Goal: Task Accomplishment & Management: Use online tool/utility

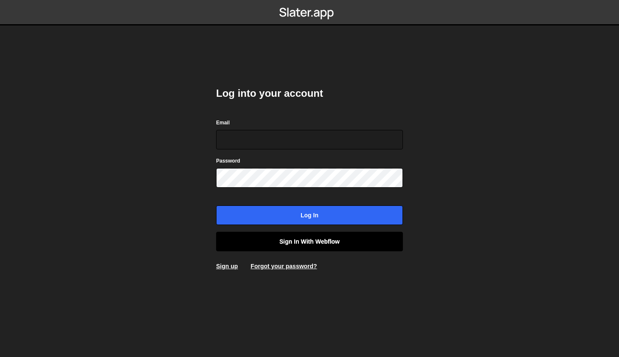
click at [282, 238] on link "Sign in with Webflow" at bounding box center [309, 242] width 187 height 20
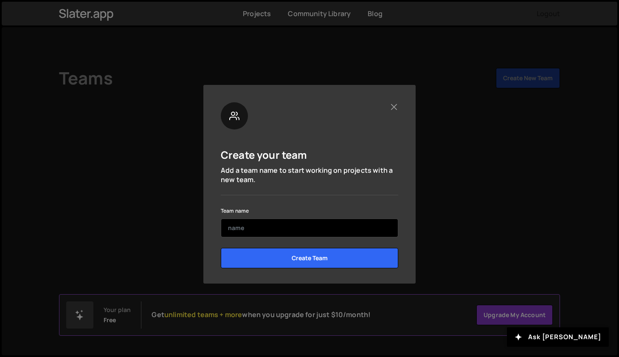
click at [300, 223] on input "text" at bounding box center [309, 228] width 177 height 19
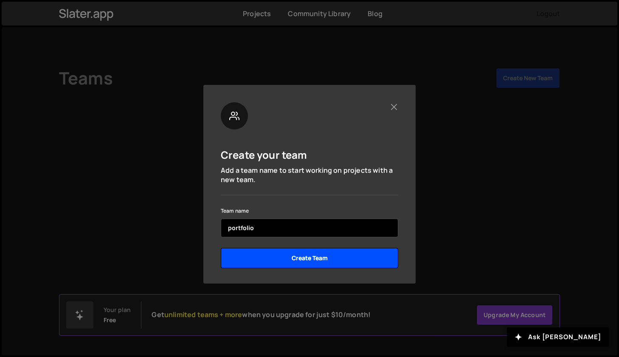
type input "portfolio"
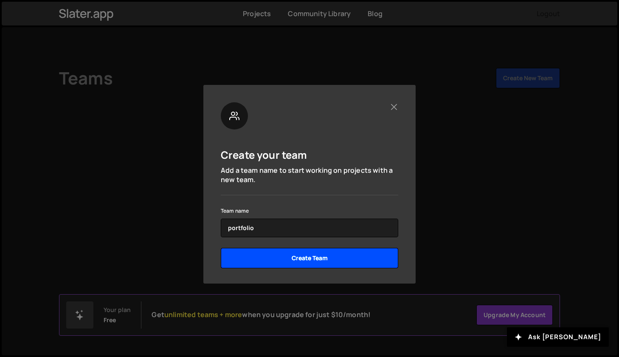
click at [308, 262] on input "Create Team" at bounding box center [309, 258] width 177 height 20
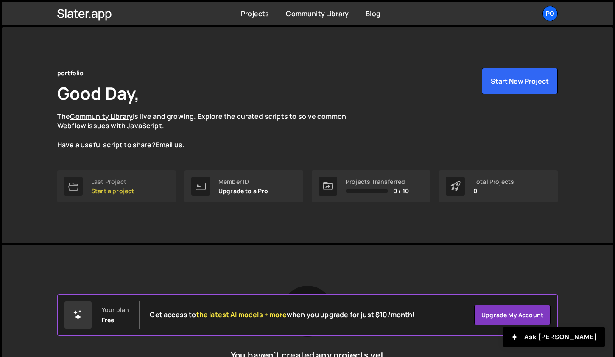
click at [113, 182] on div "Last Project" at bounding box center [112, 181] width 43 height 7
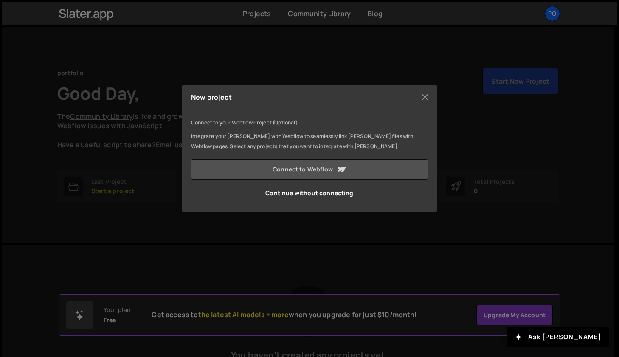
click at [267, 168] on link "Connect to Webflow" at bounding box center [309, 169] width 237 height 20
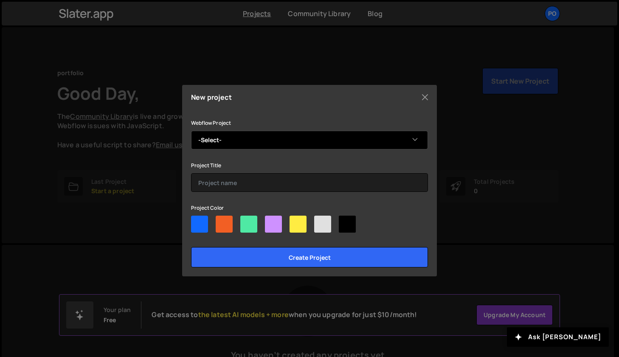
select select "64e3bf8e1cec7f3b40607076"
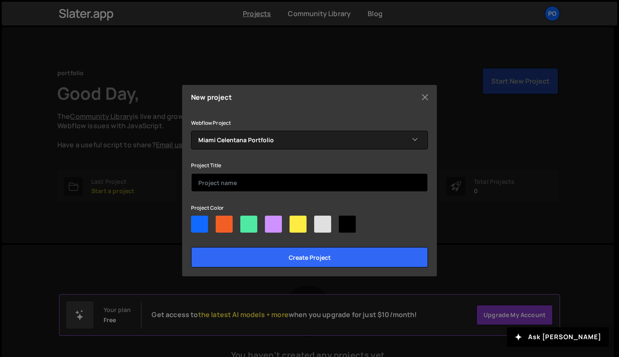
click at [238, 186] on input "text" at bounding box center [309, 182] width 237 height 19
type input "porto 2025"
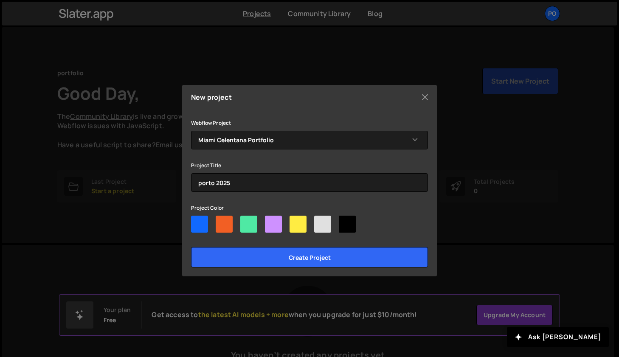
click at [224, 223] on div at bounding box center [224, 224] width 17 height 17
click at [221, 221] on input"] "radio" at bounding box center [219, 219] width 6 height 6
radio input"] "true"
click at [273, 228] on div at bounding box center [273, 224] width 17 height 17
click at [270, 221] on input"] "radio" at bounding box center [268, 219] width 6 height 6
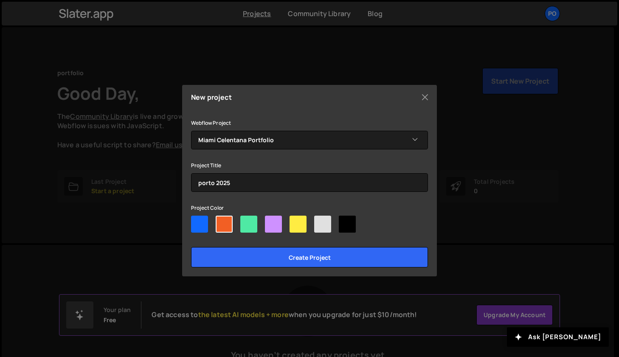
radio input"] "true"
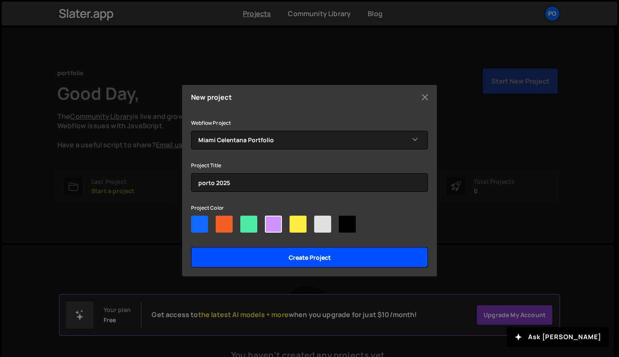
click at [270, 253] on input "Create project" at bounding box center [309, 257] width 237 height 20
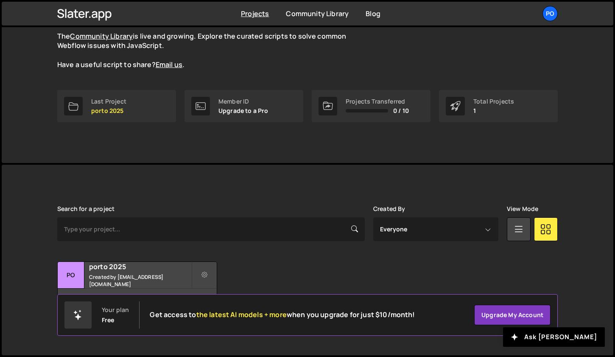
scroll to position [79, 0]
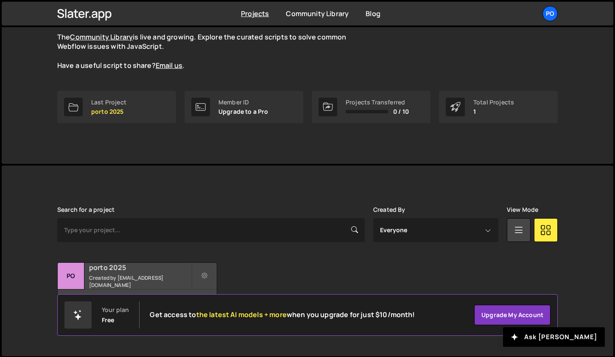
click at [153, 275] on div "porto 2025 Created by [EMAIL_ADDRESS][DOMAIN_NAME]" at bounding box center [137, 276] width 159 height 26
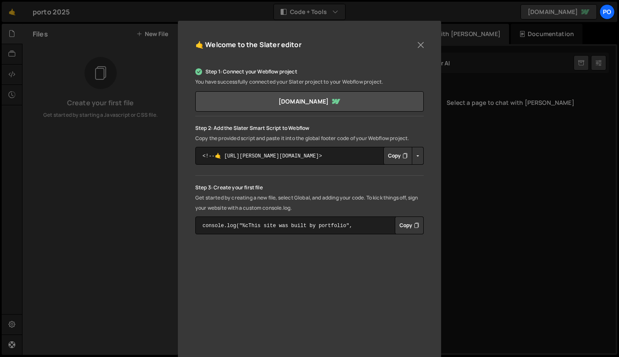
scroll to position [85, 0]
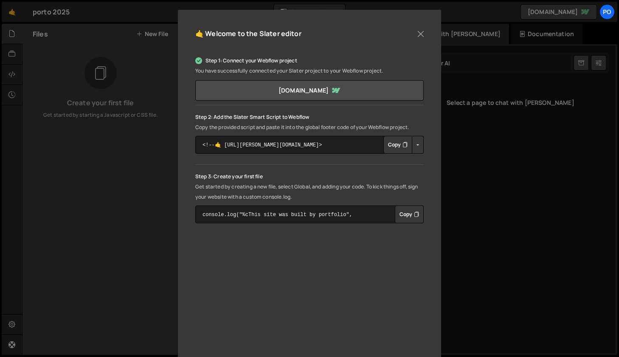
click at [414, 145] on button "Button group with nested dropdown" at bounding box center [418, 145] width 12 height 18
click at [414, 144] on button "Button group with nested dropdown" at bounding box center [418, 145] width 12 height 18
drag, startPoint x: 314, startPoint y: 144, endPoint x: 184, endPoint y: 132, distance: 130.0
click at [184, 133] on div "🤙 Welcome to the [PERSON_NAME] editor Step 1: Connect your Webflow project You …" at bounding box center [309, 198] width 263 height 376
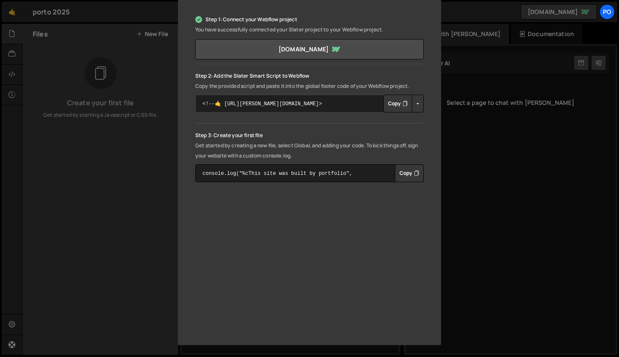
scroll to position [126, 0]
click at [181, 224] on div "🤙 Welcome to the [PERSON_NAME] editor Step 1: Connect your Webflow project You …" at bounding box center [309, 157] width 263 height 376
click at [395, 105] on button "Copy" at bounding box center [397, 104] width 29 height 18
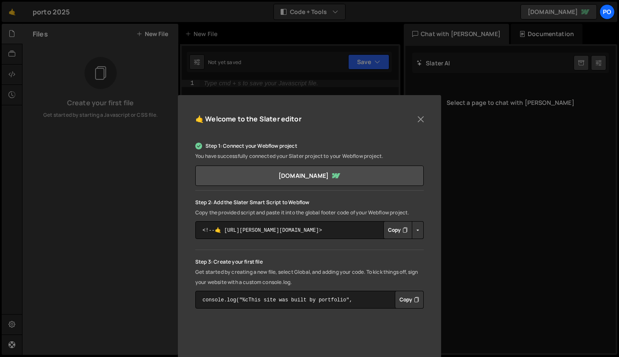
scroll to position [0, 0]
click at [419, 120] on button "Close" at bounding box center [420, 119] width 13 height 13
